Goal: Complete application form

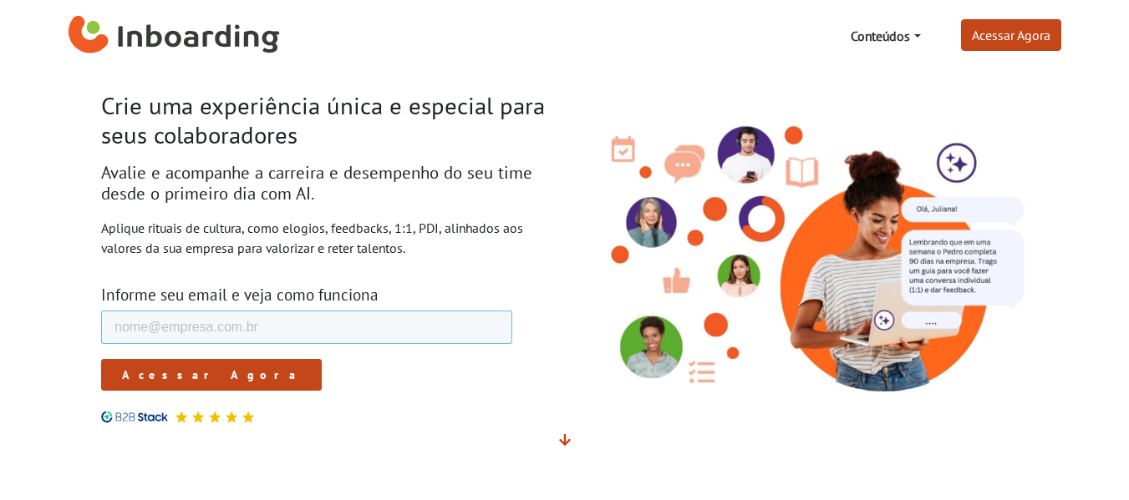
click at [374, 320] on input "E-mail de trabalho *" at bounding box center [305, 327] width 411 height 33
type input "[EMAIL_ADDRESS][DOMAIN_NAME]"
click at [156, 356] on form "E-mail de trabalho * [EMAIL_ADDRESS][DOMAIN_NAME] Fullstory Session URL Acessar…" at bounding box center [305, 351] width 411 height 80
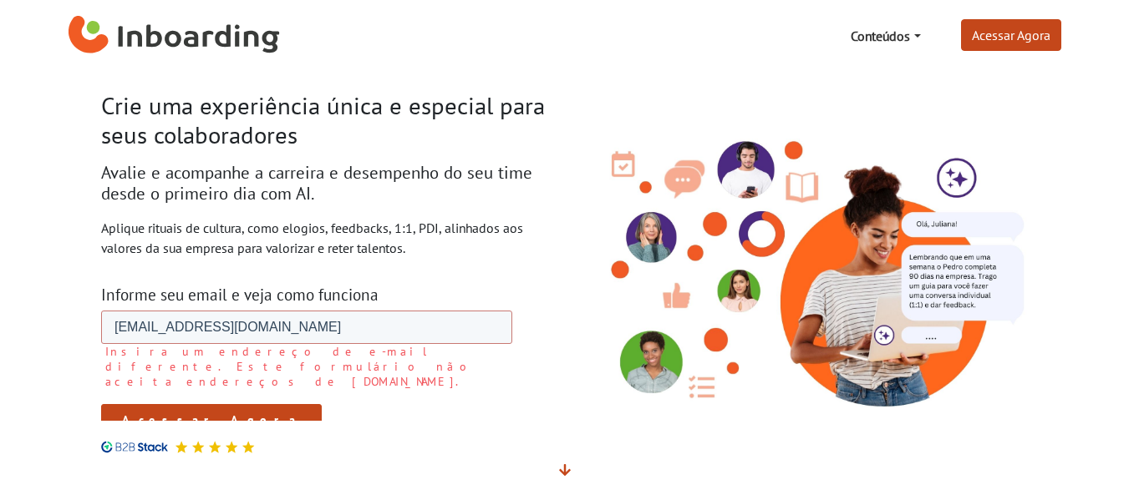
click at [177, 412] on input "Acessar Agora" at bounding box center [210, 420] width 221 height 32
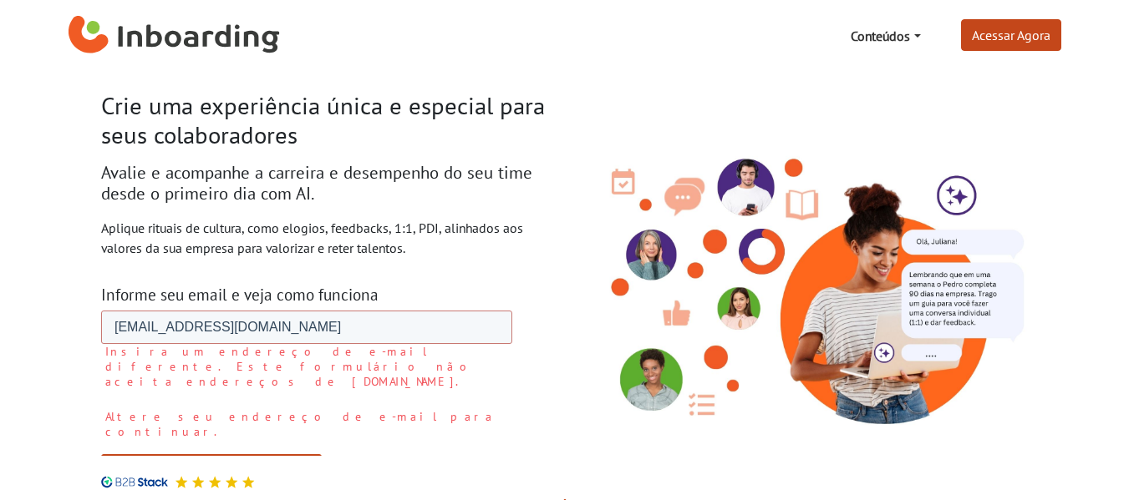
click at [322, 369] on label "Insira um endereço de e-mail diferente. Este formulário não aceita endereços de…" at bounding box center [307, 366] width 407 height 45
drag, startPoint x: 308, startPoint y: 354, endPoint x: 294, endPoint y: 339, distance: 20.7
click at [306, 352] on label "Insira um endereço de e-mail diferente. Este formulário não aceita endereços de…" at bounding box center [307, 366] width 407 height 45
click at [281, 328] on input "[EMAIL_ADDRESS][DOMAIN_NAME]" at bounding box center [305, 327] width 411 height 33
drag, startPoint x: 432, startPoint y: 332, endPoint x: -1, endPoint y: 310, distance: 433.3
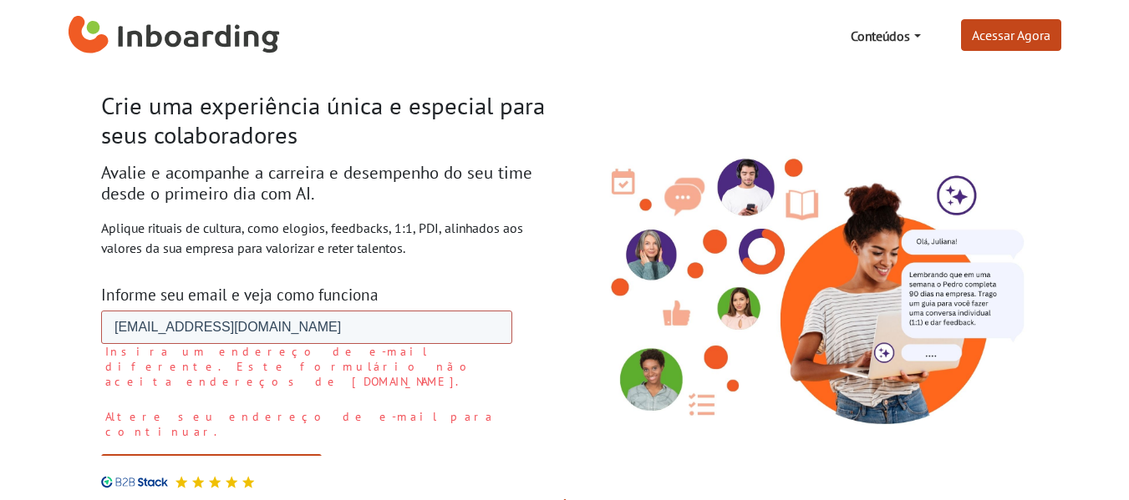
click at [100, 311] on html "E-mail de trabalho * [EMAIL_ADDRESS][DOMAIN_NAME] Insira um endereço de e-mail …" at bounding box center [305, 406] width 411 height 190
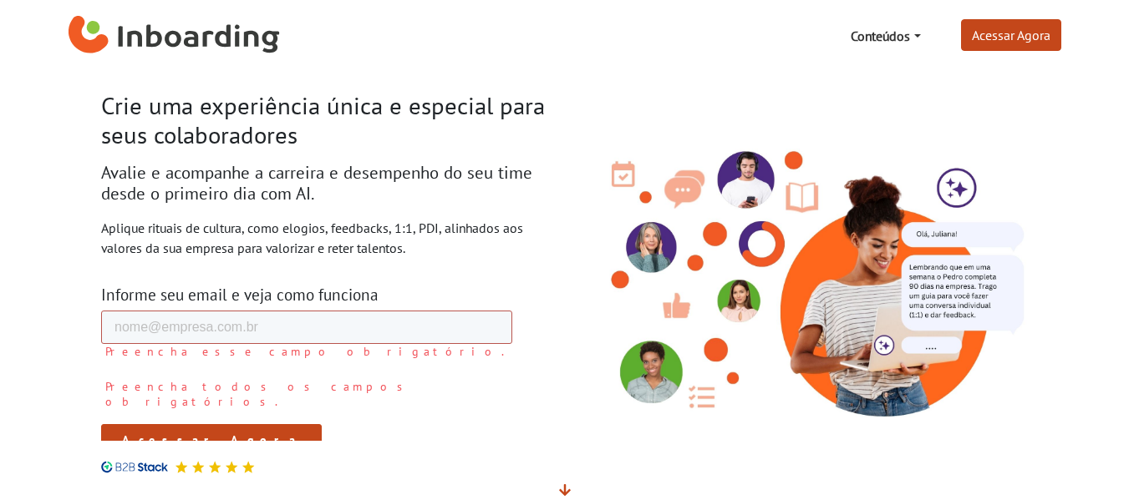
click at [353, 335] on input "E-mail de trabalho *" at bounding box center [305, 327] width 411 height 33
type input "[EMAIL_ADDRESS][DOMAIN_NAME]"
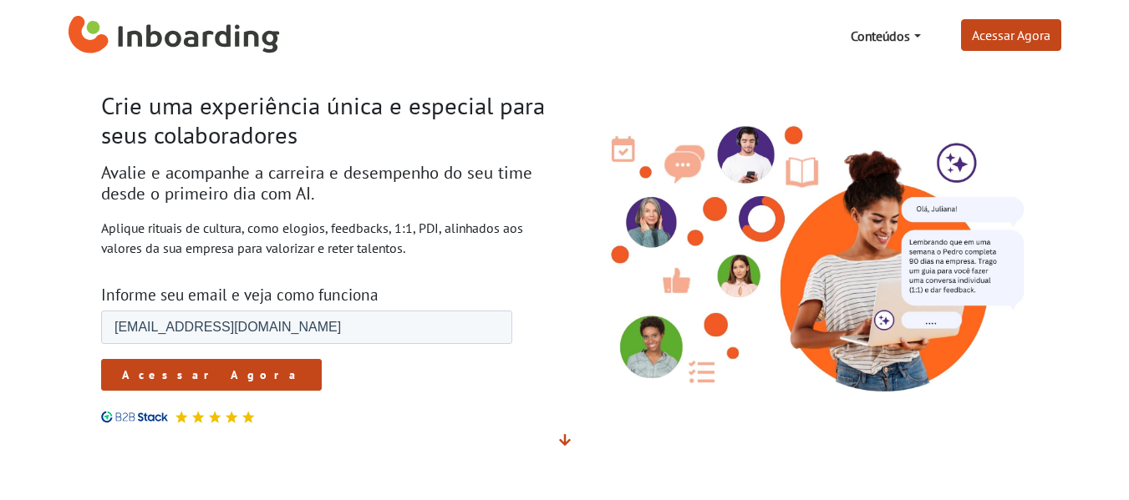
click at [136, 368] on input "Acessar Agora" at bounding box center [210, 375] width 221 height 32
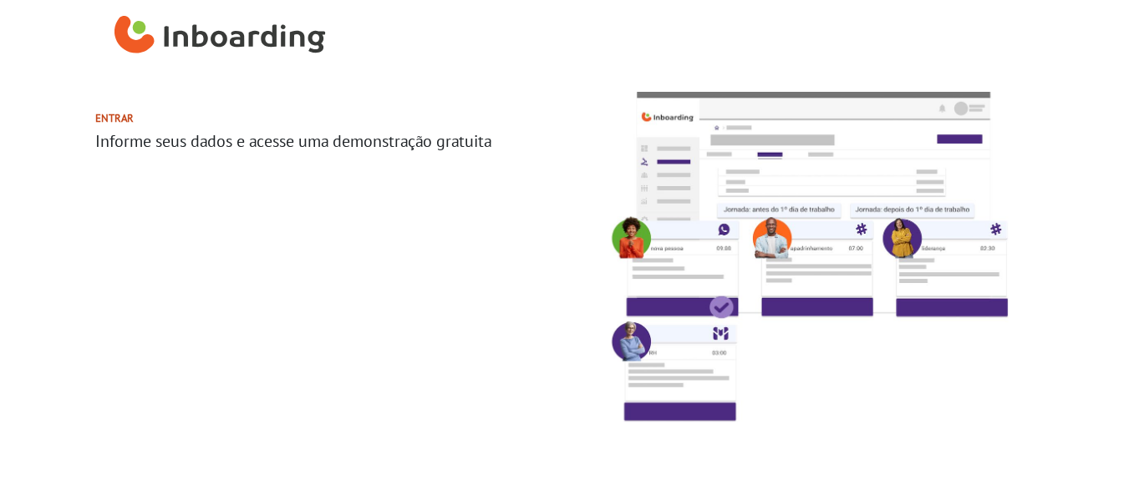
select select "BR"
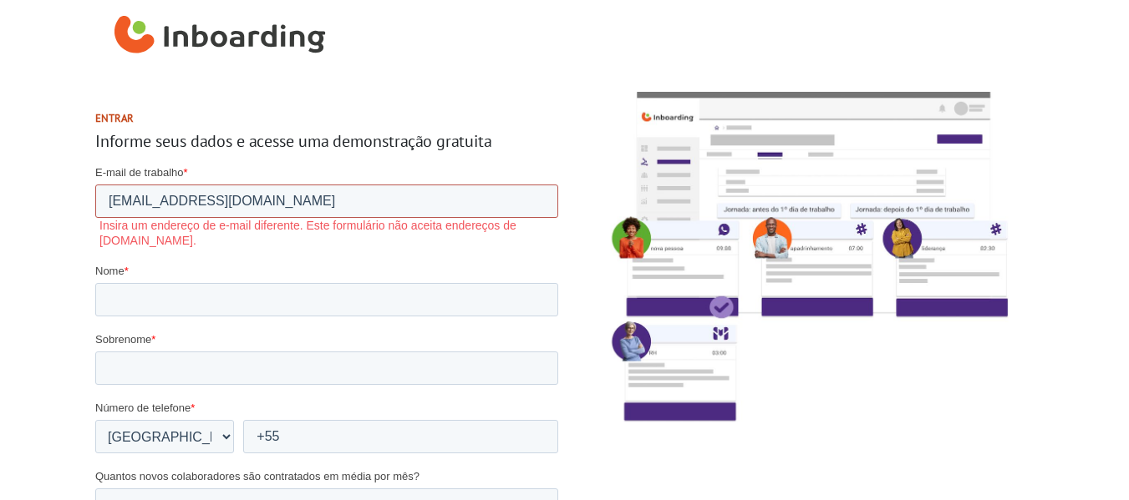
click at [482, 187] on input "[EMAIL_ADDRESS][DOMAIN_NAME]" at bounding box center [325, 201] width 463 height 33
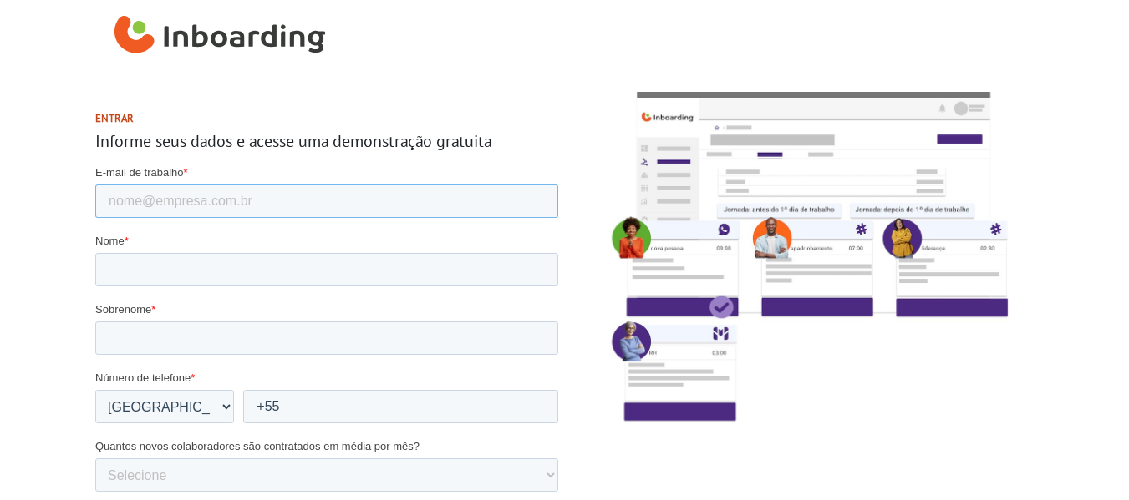
click at [495, 185] on input "E-mail de trabalho *" at bounding box center [325, 201] width 463 height 33
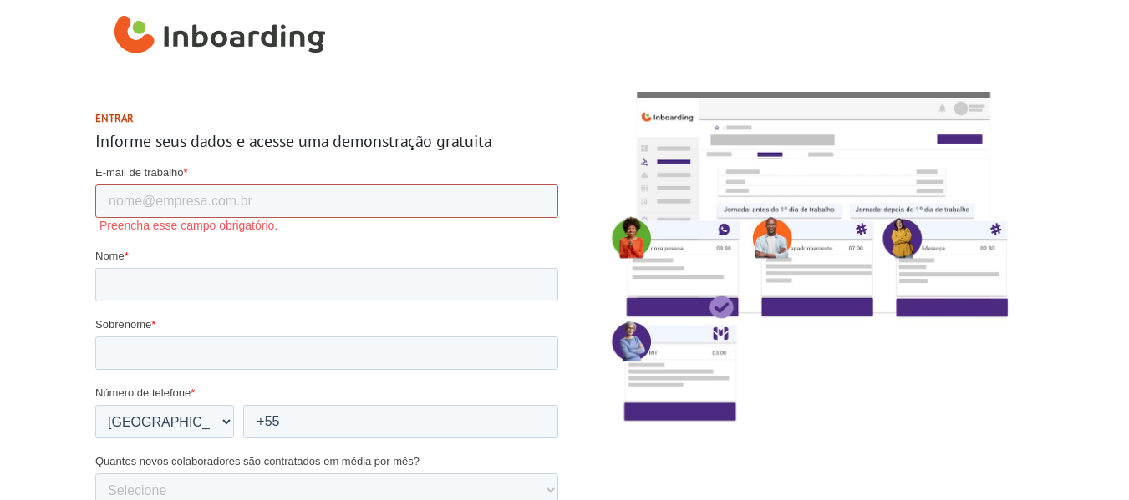
type input "[EMAIL_ADDRESS][DOMAIN_NAME]"
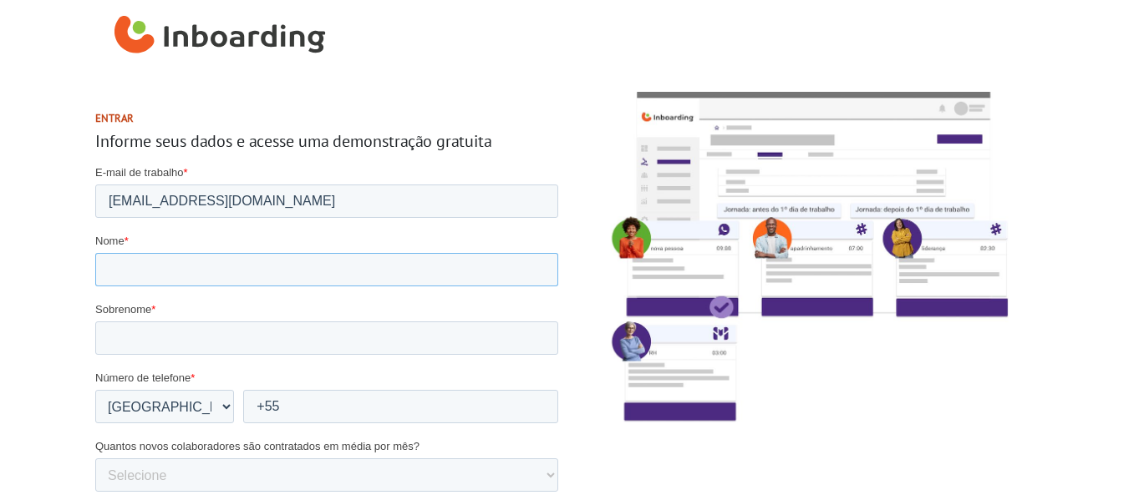
click at [229, 277] on input "Nome *" at bounding box center [325, 269] width 463 height 33
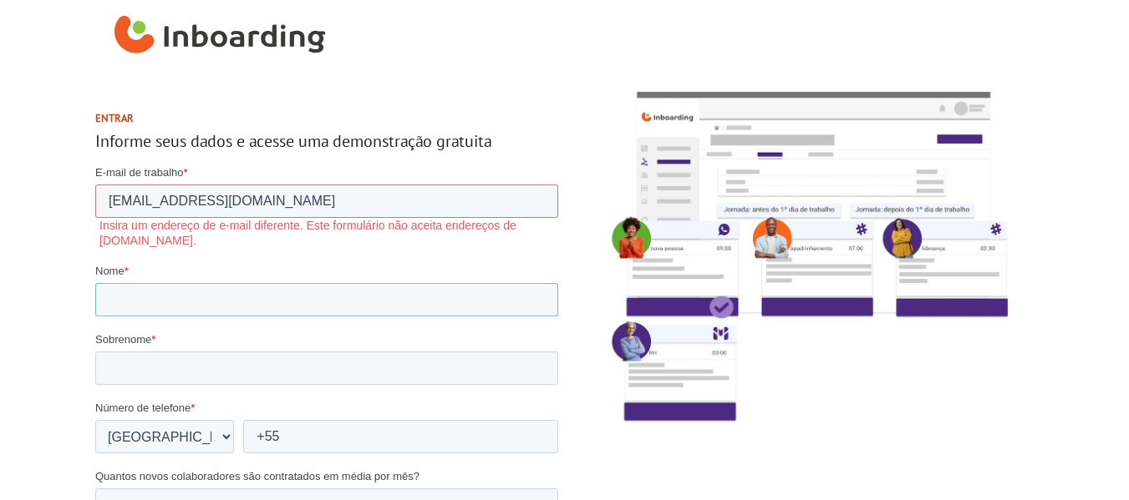
type input "Beatriz"
click at [195, 361] on input "Sobrenome *" at bounding box center [325, 368] width 463 height 33
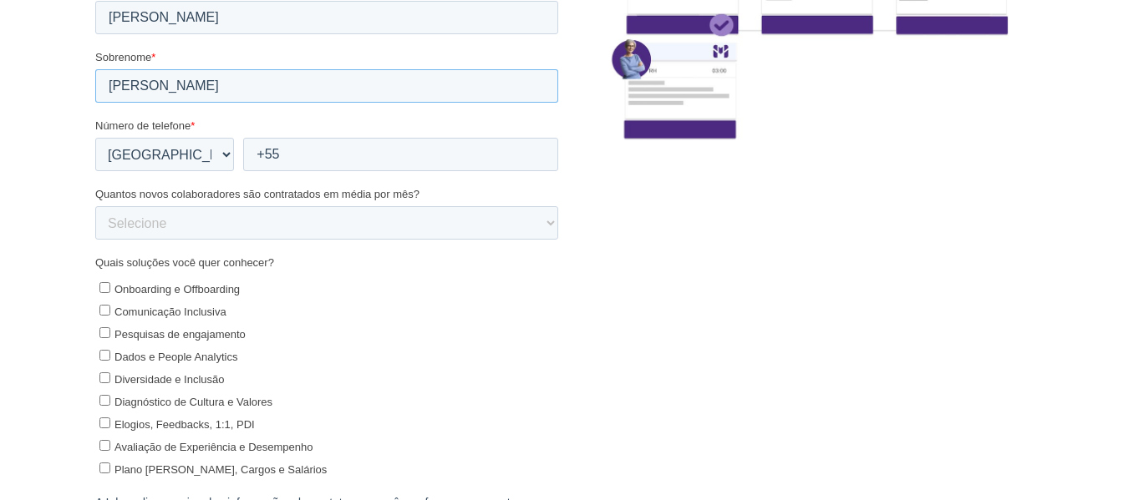
scroll to position [481, 0]
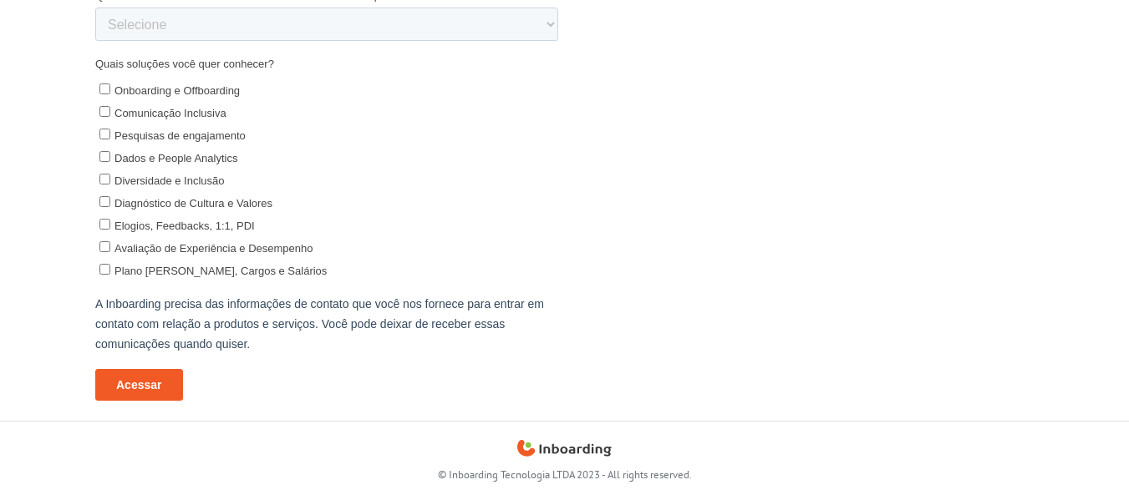
type input "Mendes"
drag, startPoint x: 396, startPoint y: 253, endPoint x: 572, endPoint y: 158, distance: 200.3
click at [396, 253] on label "Avaliação de Experiência e Desempenho" at bounding box center [328, 249] width 459 height 18
click at [109, 253] on input "Avaliação de Experiência e Desempenho" at bounding box center [104, 247] width 11 height 11
click at [180, 250] on span "Avaliação de Experiência e Desempenho" at bounding box center [213, 249] width 199 height 13
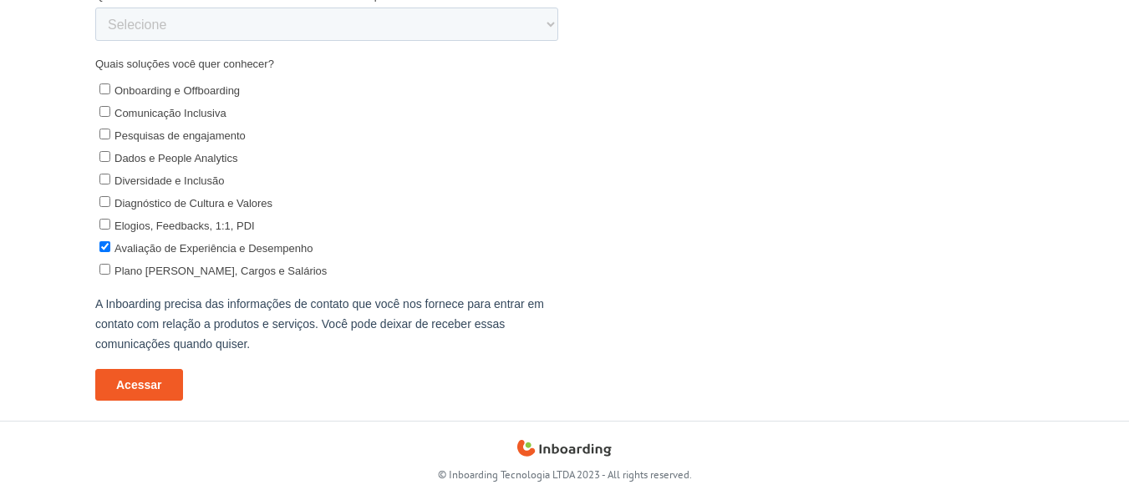
click at [109, 250] on input "Avaliação de Experiência e Desempenho" at bounding box center [104, 247] width 11 height 11
drag, startPoint x: 250, startPoint y: 256, endPoint x: 242, endPoint y: 266, distance: 11.9
click at [249, 256] on label "Avaliação de Experiência e Desempenho" at bounding box center [328, 249] width 459 height 18
click at [109, 253] on input "Avaliação de Experiência e Desempenho" at bounding box center [104, 247] width 11 height 11
checkbox input "true"
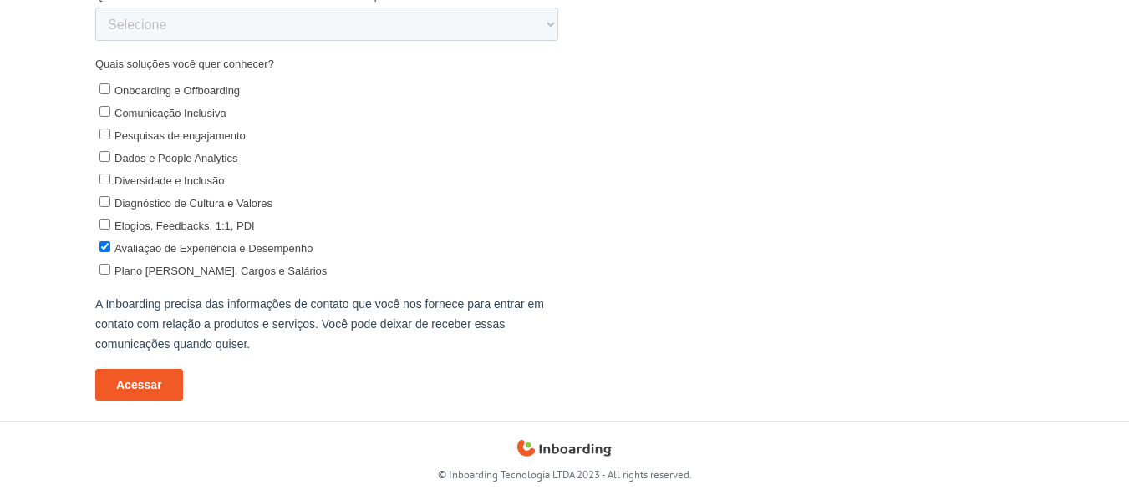
click at [234, 275] on span "Plano de Carreira, Cargos e Salários" at bounding box center [220, 272] width 212 height 13
click at [109, 275] on input "Plano de Carreira, Cargos e Salários" at bounding box center [104, 270] width 11 height 11
checkbox input "true"
click at [250, 205] on span "Diagnóstico de Cultura e Valores" at bounding box center [193, 204] width 158 height 13
click at [109, 205] on input "Diagnóstico de Cultura e Valores" at bounding box center [104, 202] width 11 height 11
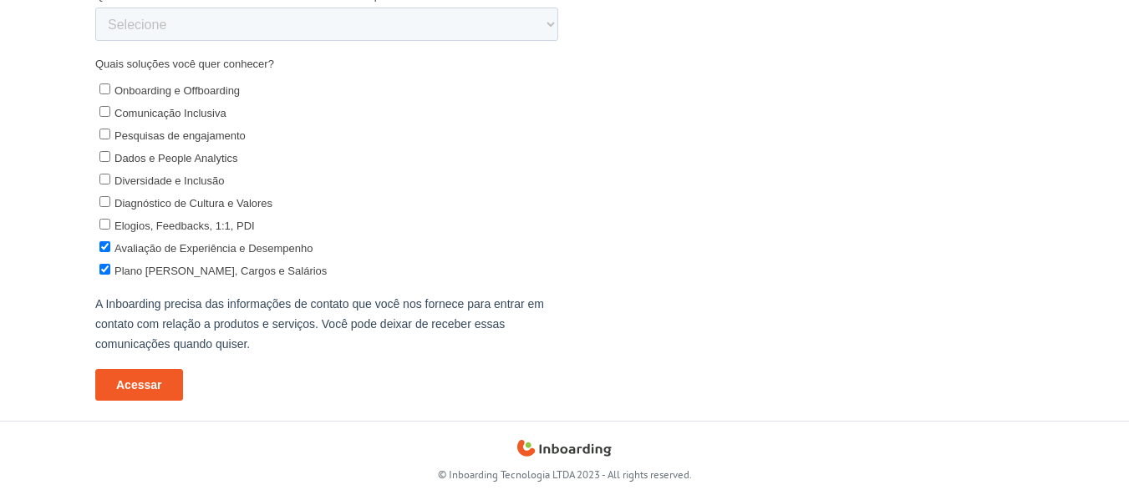
checkbox input "true"
click at [226, 135] on span "Pesquisas de engajamento" at bounding box center [179, 136] width 131 height 13
click at [109, 135] on input "Pesquisas de engajamento" at bounding box center [104, 134] width 11 height 11
checkbox input "true"
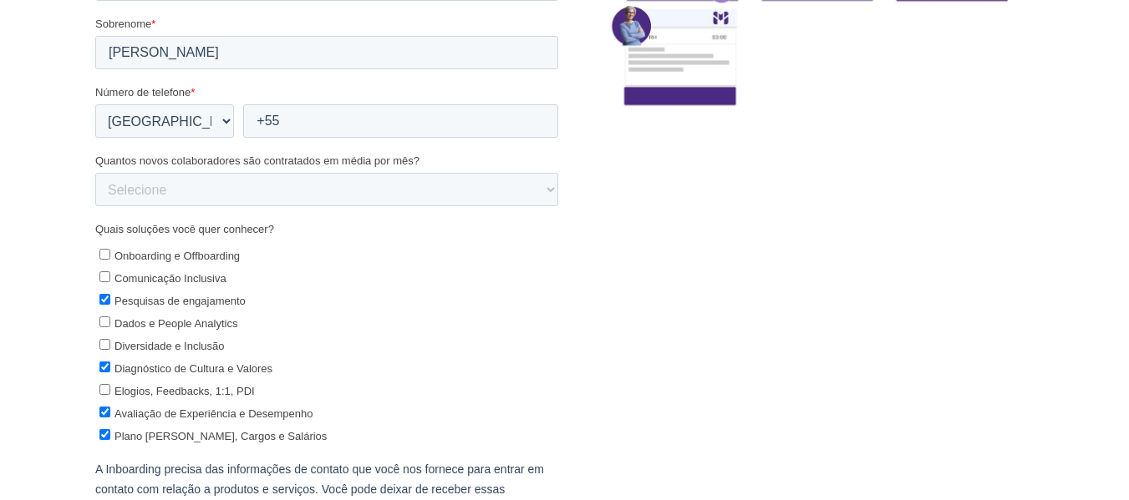
scroll to position [314, 0]
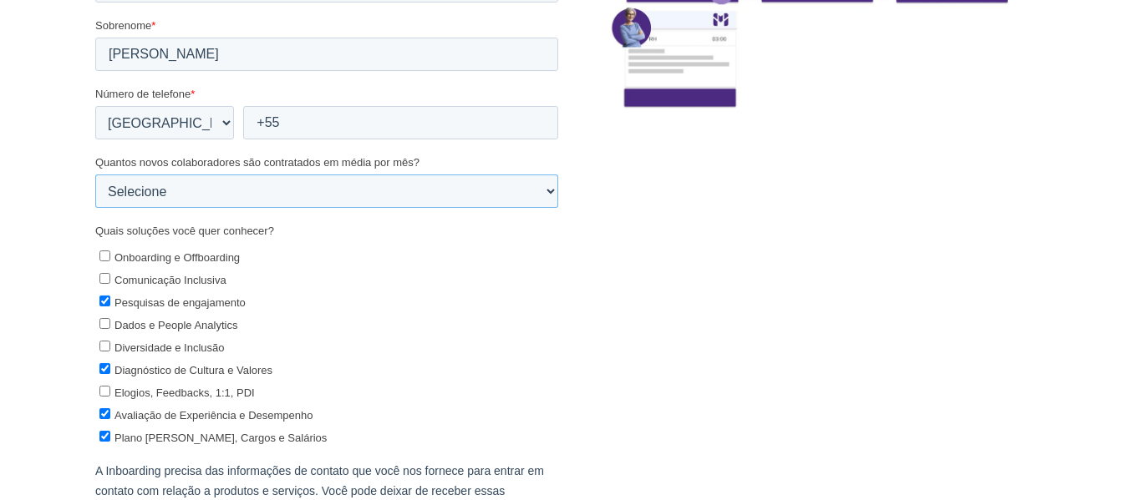
click at [318, 194] on select "Selecione 0-5 5-10 10-50 50-100 100+" at bounding box center [325, 191] width 463 height 33
select select "100+"
click at [94, 209] on select "Selecione 0-5 5-10 10-50 50-100 100+" at bounding box center [325, 191] width 463 height 33
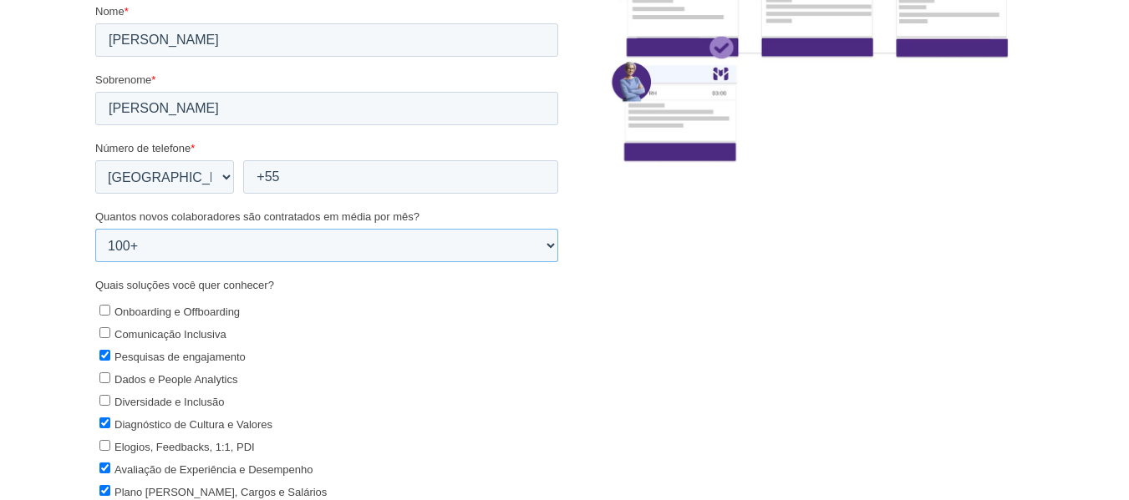
scroll to position [231, 0]
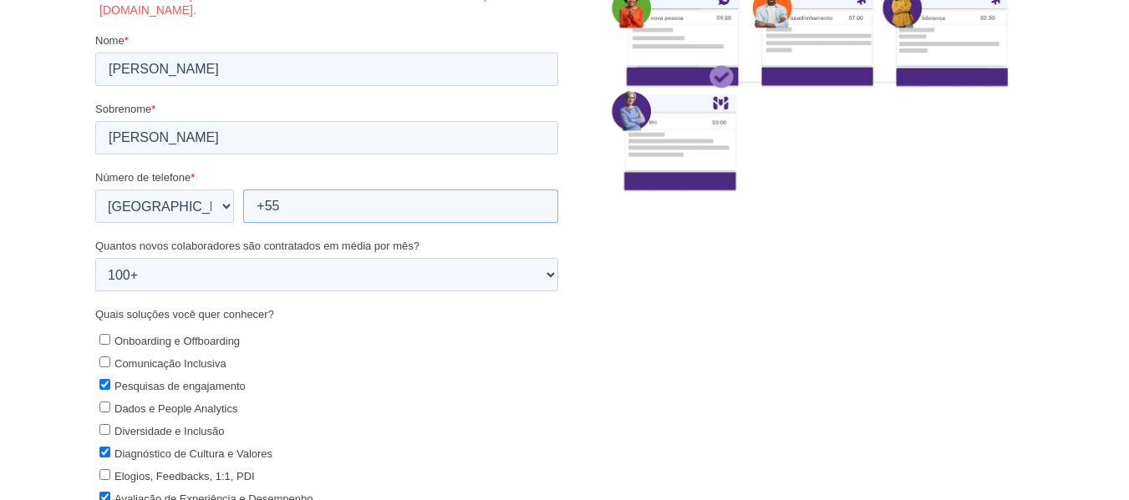
click at [353, 212] on input "+55" at bounding box center [399, 206] width 315 height 33
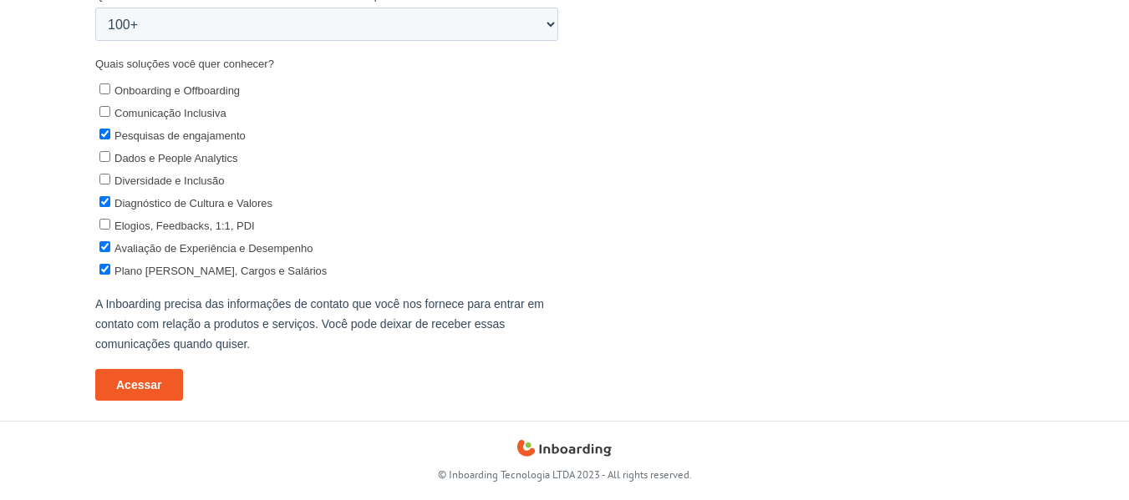
type input "+55 11995259012"
click at [155, 377] on input "Acessar" at bounding box center [138, 386] width 88 height 32
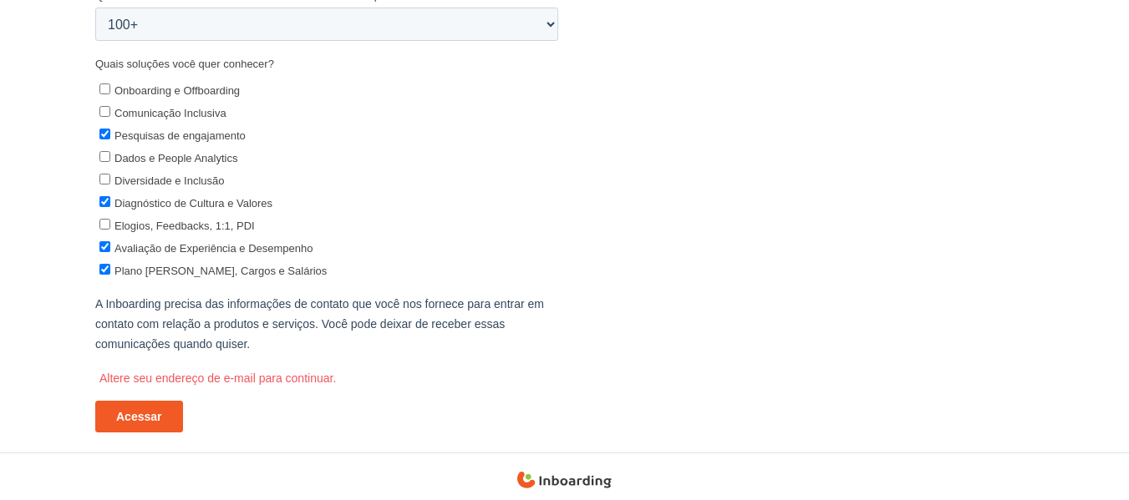
click at [144, 419] on input "Acessar" at bounding box center [138, 418] width 88 height 32
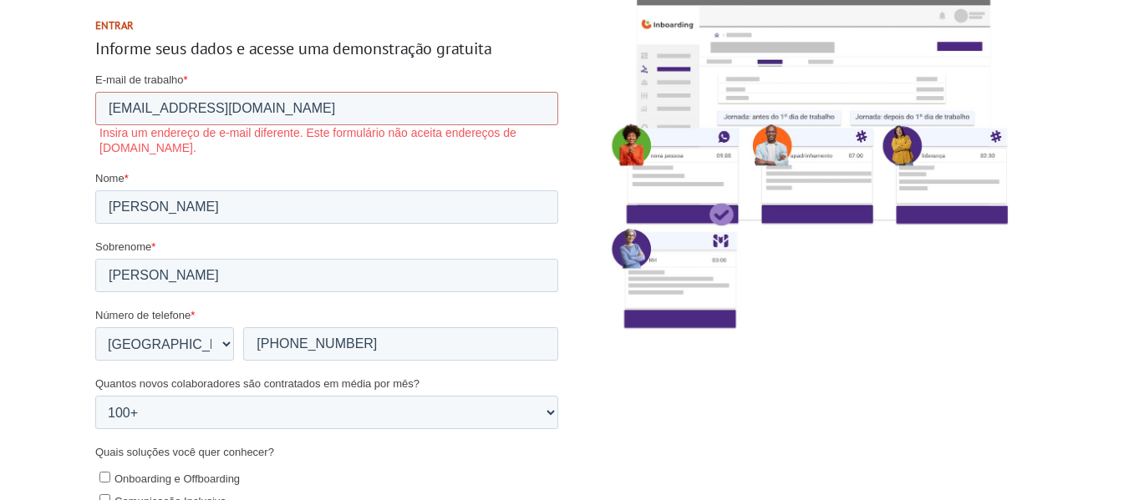
scroll to position [63, 0]
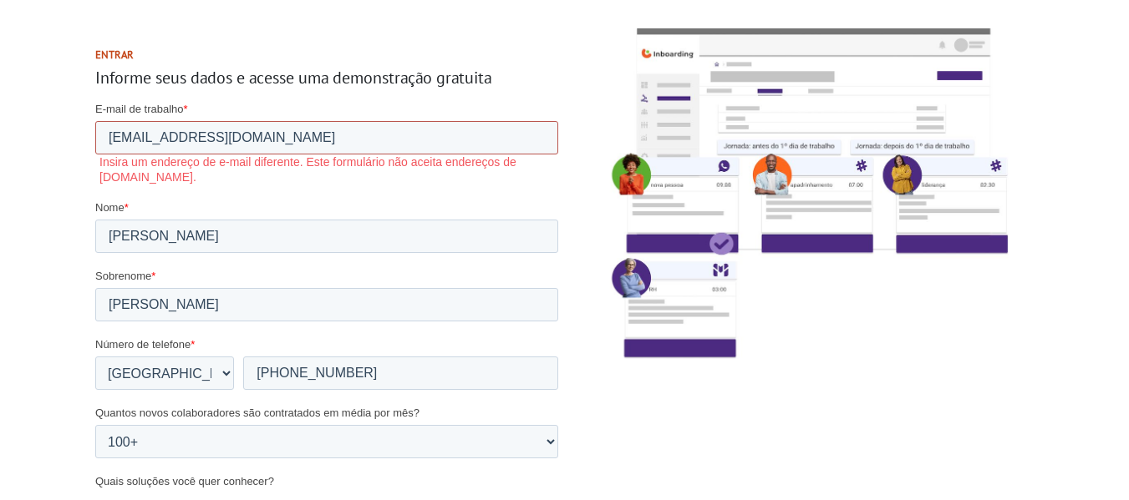
drag, startPoint x: 369, startPoint y: 140, endPoint x: -1, endPoint y: 117, distance: 370.7
click at [94, 117] on html "E-mail de trabalho * beatrizmendesfranco814@gmail.com Insira um endereço de e-m…" at bounding box center [325, 483] width 463 height 764
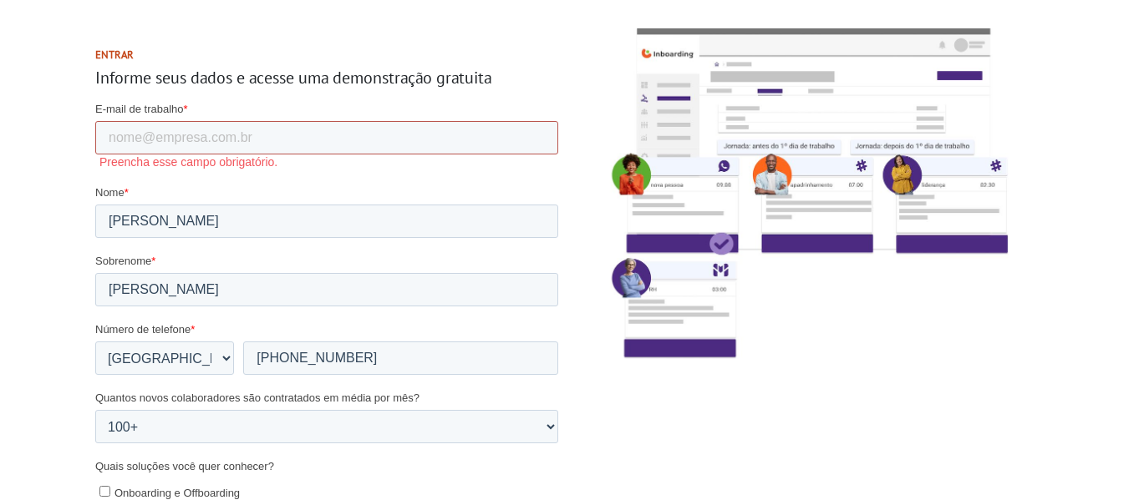
click at [193, 134] on input "E-mail de trabalho *" at bounding box center [325, 137] width 463 height 33
type input "[EMAIL_ADDRESS][DOMAIN_NAME]"
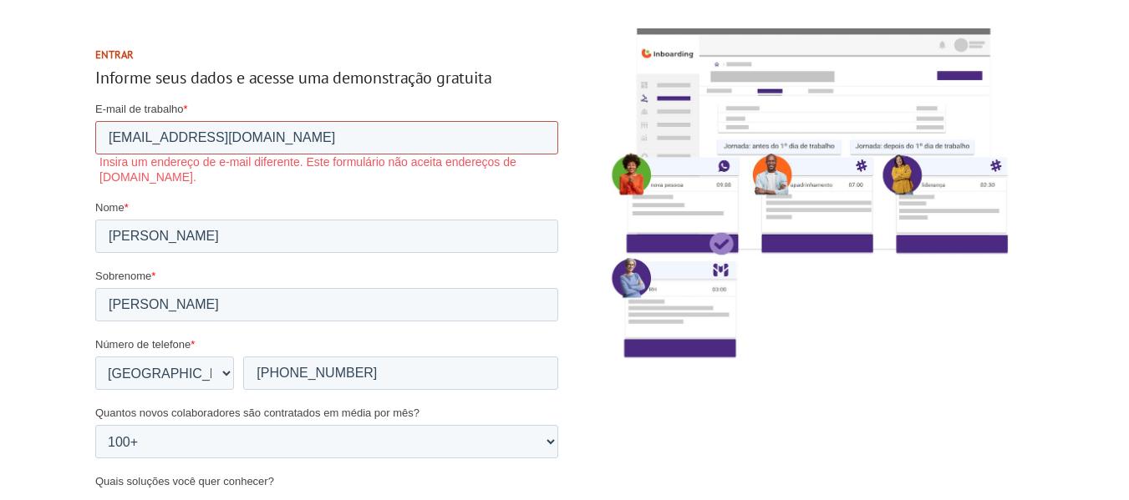
drag, startPoint x: 377, startPoint y: 134, endPoint x: 114, endPoint y: 213, distance: 274.0
click at [94, 111] on html "E-mail de trabalho * beatrizmendesfranco814@gmail.com Insira um endereço de e-m…" at bounding box center [325, 483] width 463 height 764
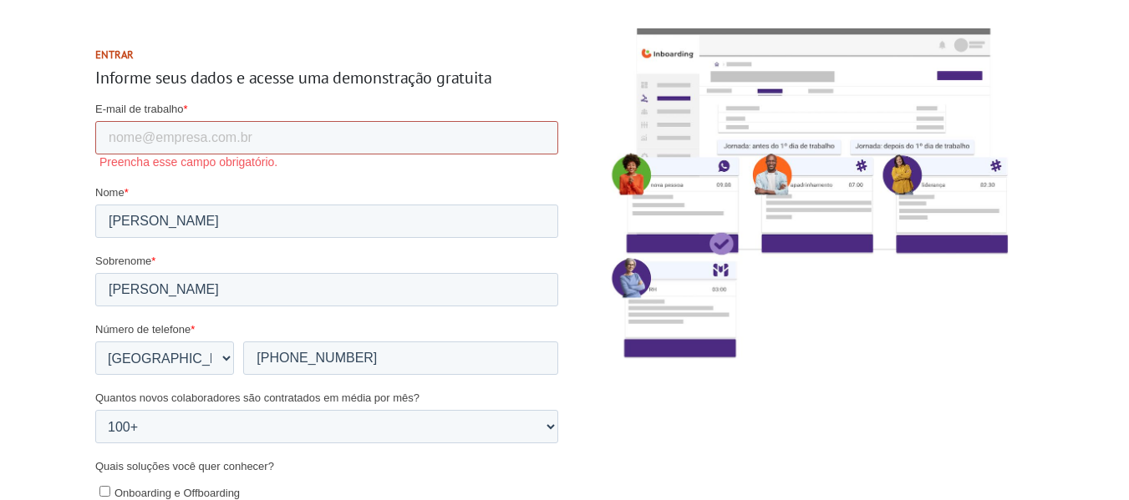
click at [150, 145] on input "E-mail de trabalho *" at bounding box center [325, 137] width 463 height 33
type input "[EMAIL_ADDRESS][DOMAIN_NAME]"
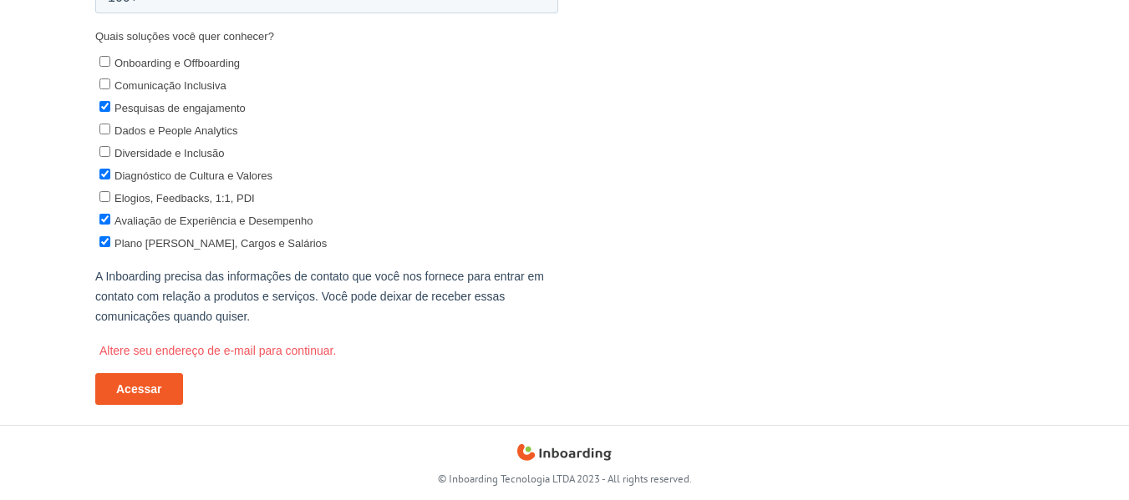
scroll to position [513, 0]
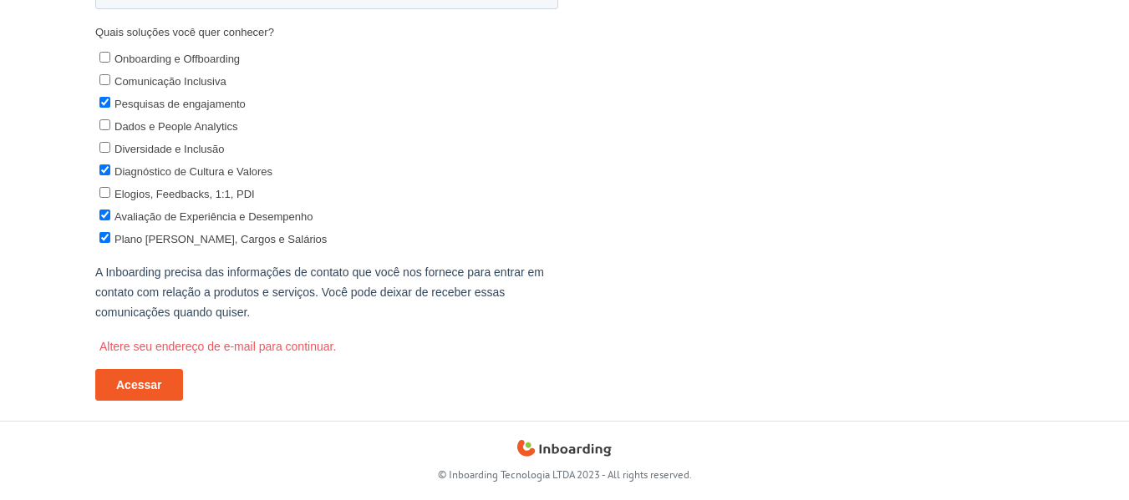
click at [122, 381] on input "Acessar" at bounding box center [138, 386] width 88 height 32
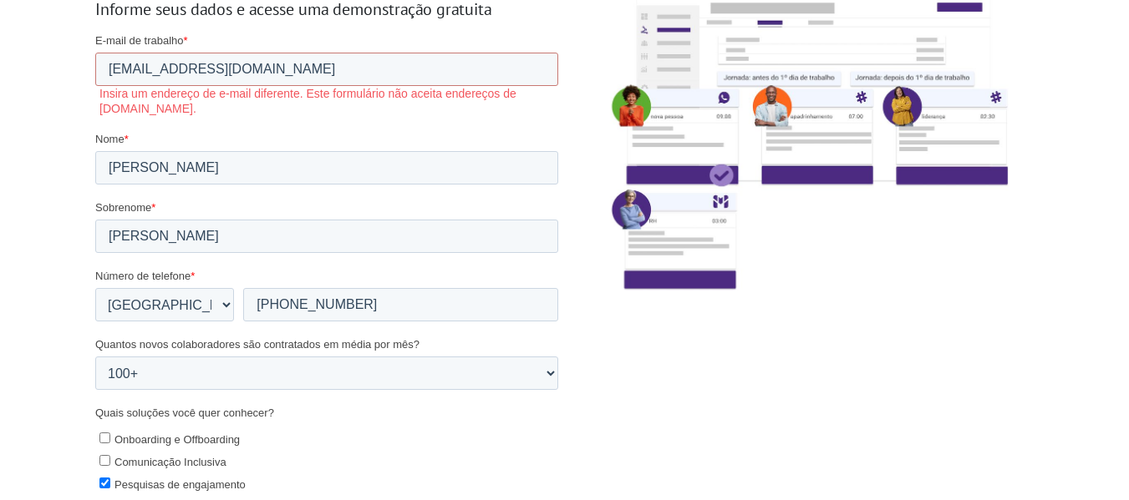
scroll to position [0, 0]
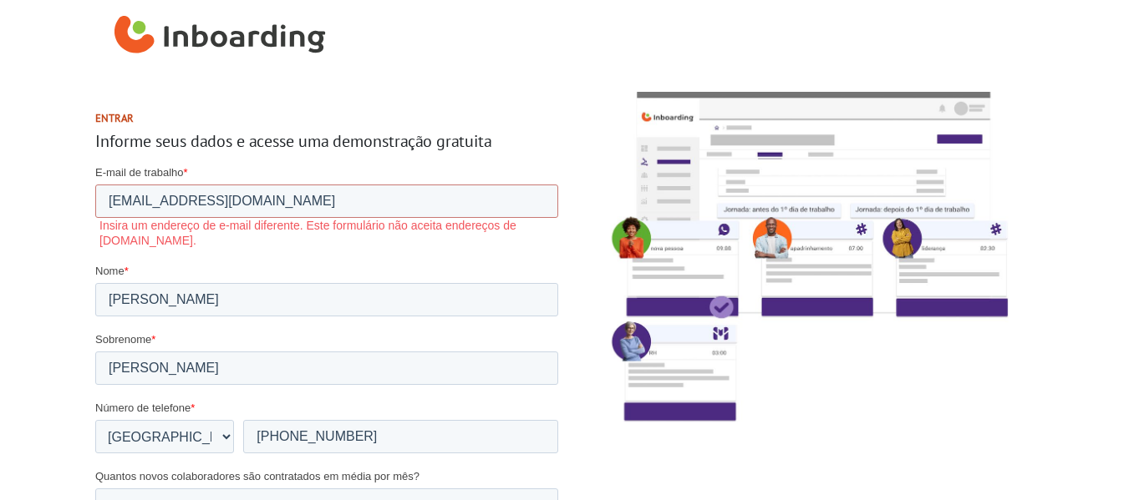
click at [421, 240] on label "Insira um endereço de e-mail diferente. Este formulário não aceita endereços de…" at bounding box center [328, 233] width 459 height 30
click at [362, 203] on input "[EMAIL_ADDRESS][DOMAIN_NAME]" at bounding box center [325, 201] width 463 height 33
click at [109, 199] on input "[EMAIL_ADDRESS][DOMAIN_NAME]" at bounding box center [325, 201] width 463 height 33
click at [939, 387] on img at bounding box center [802, 257] width 451 height 371
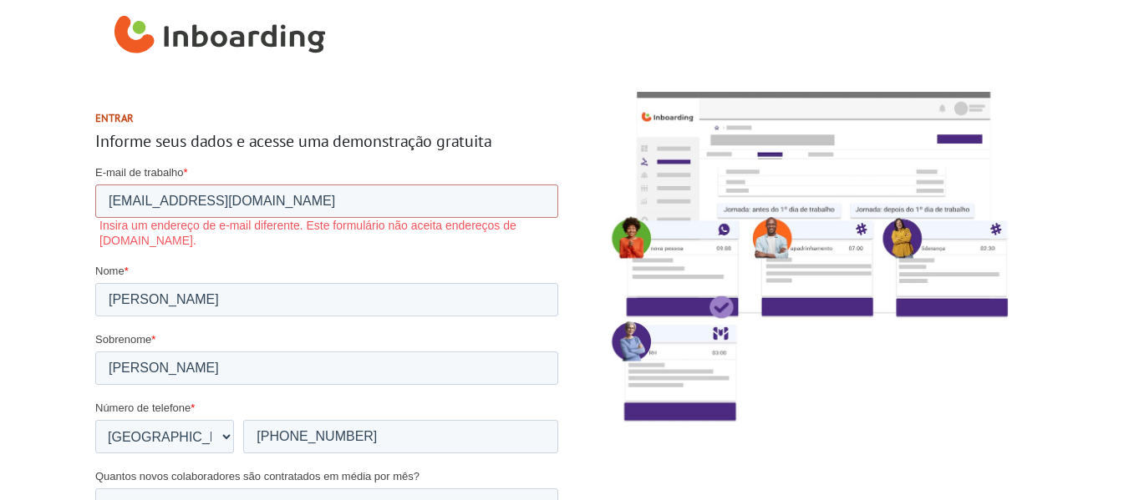
click at [939, 387] on img at bounding box center [802, 257] width 451 height 371
